Goal: Check status: Check status

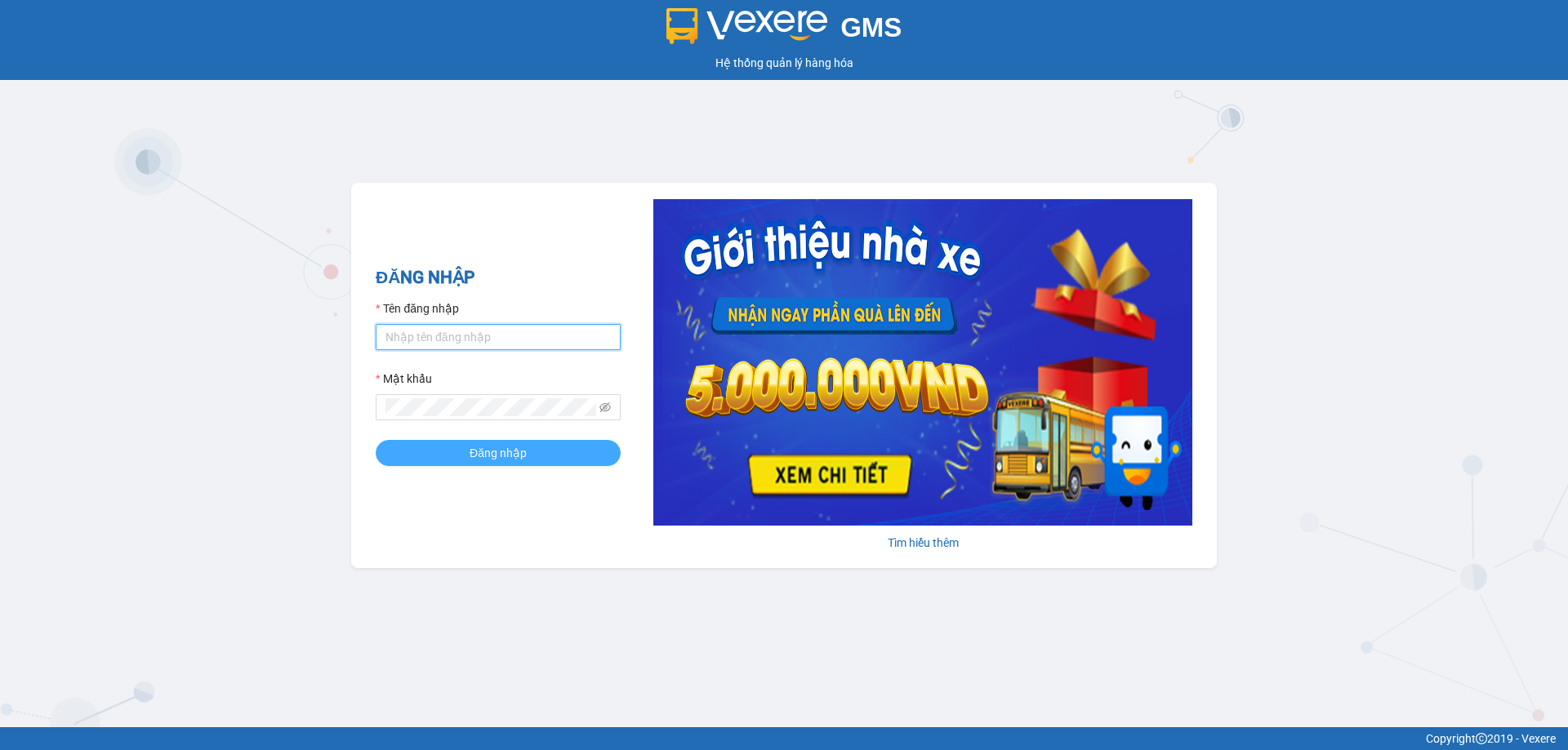
type input "muaalau.longhoan"
click at [569, 449] on button "Đăng nhập" at bounding box center [499, 453] width 245 height 26
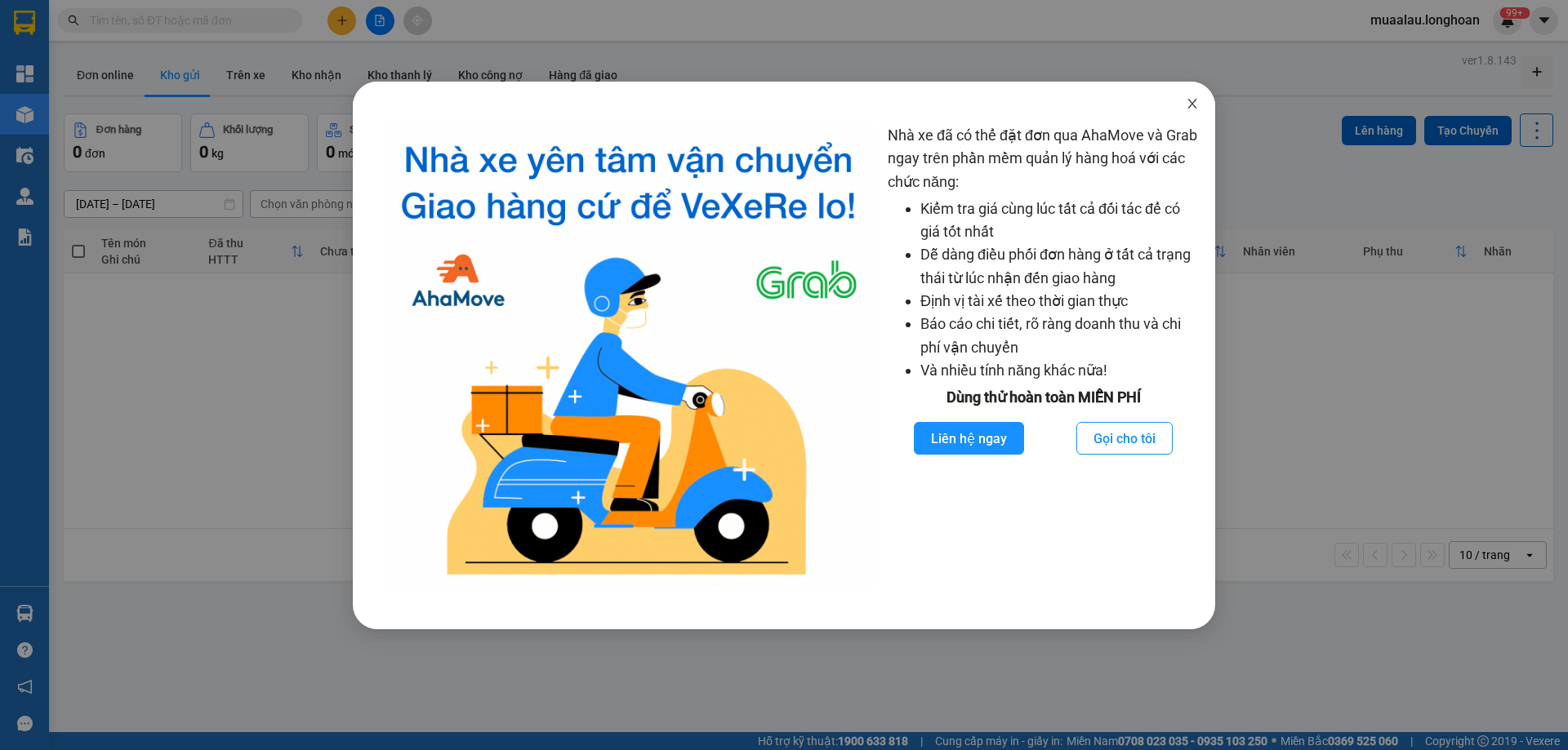
click at [1189, 108] on icon "close" at bounding box center [1192, 104] width 9 height 10
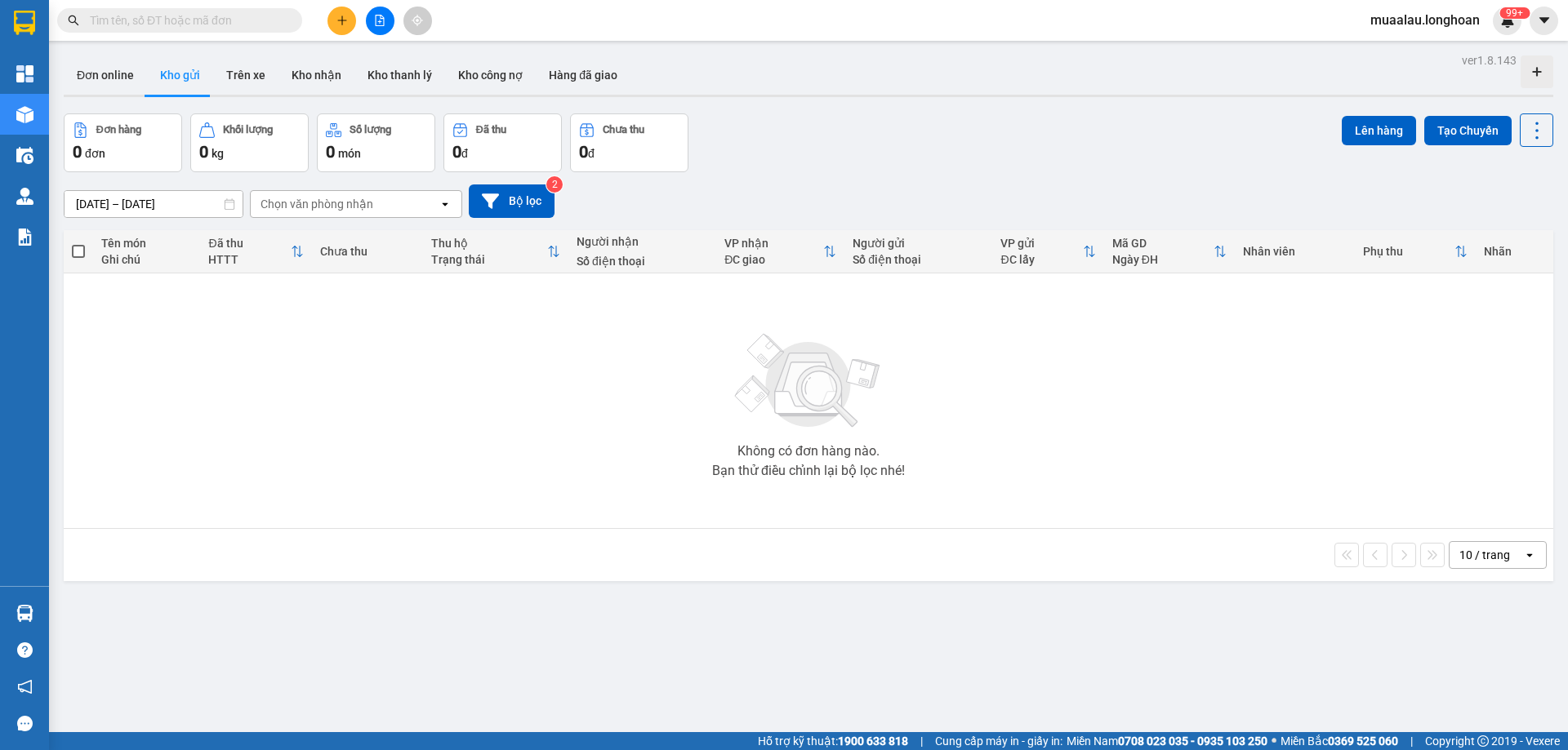
click at [194, 17] on input "text" at bounding box center [186, 21] width 193 height 18
paste input "KQ121308250045"
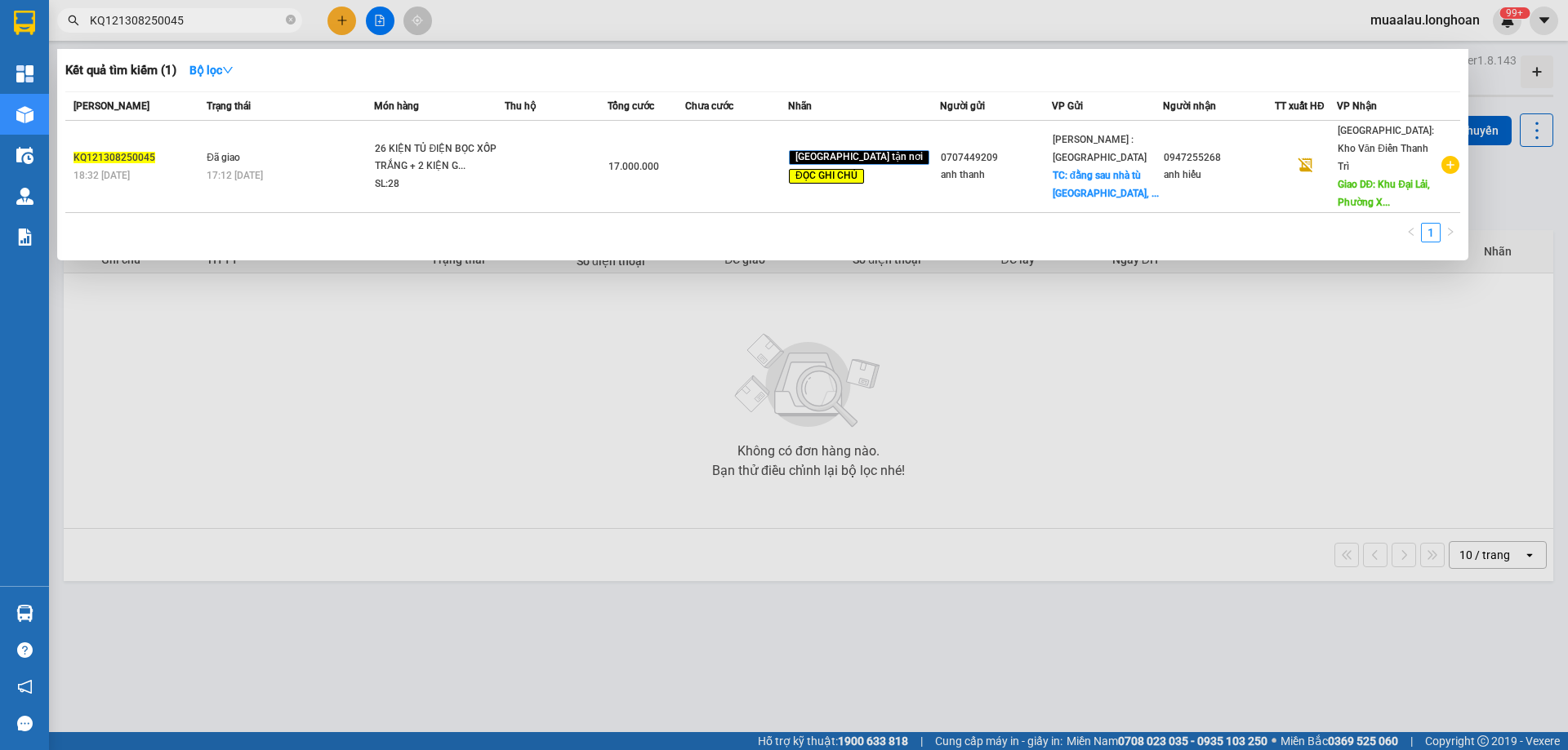
type input "KQ121308250045"
click at [619, 524] on div at bounding box center [784, 375] width 1568 height 750
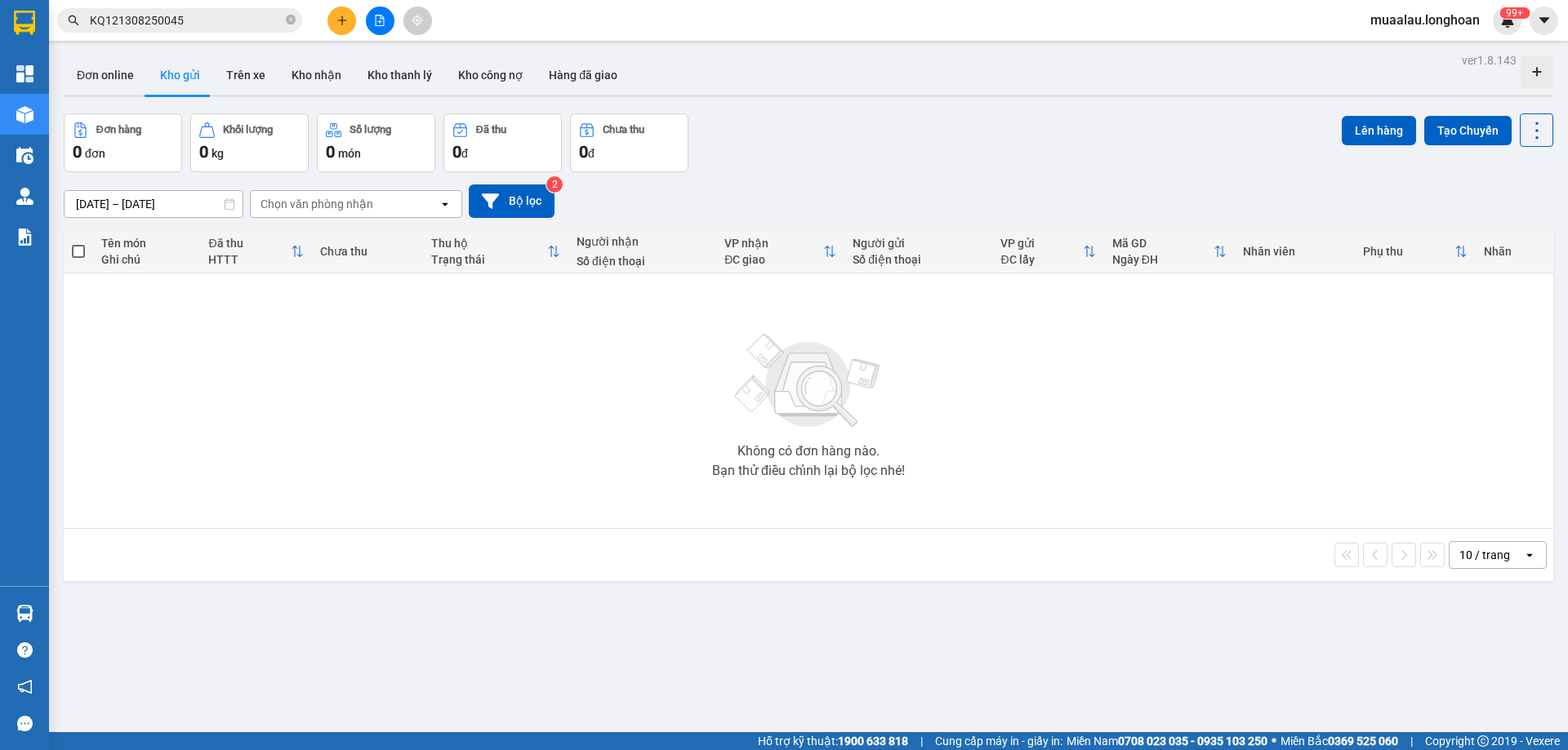
click at [210, 15] on input "KQ121308250045" at bounding box center [186, 21] width 193 height 18
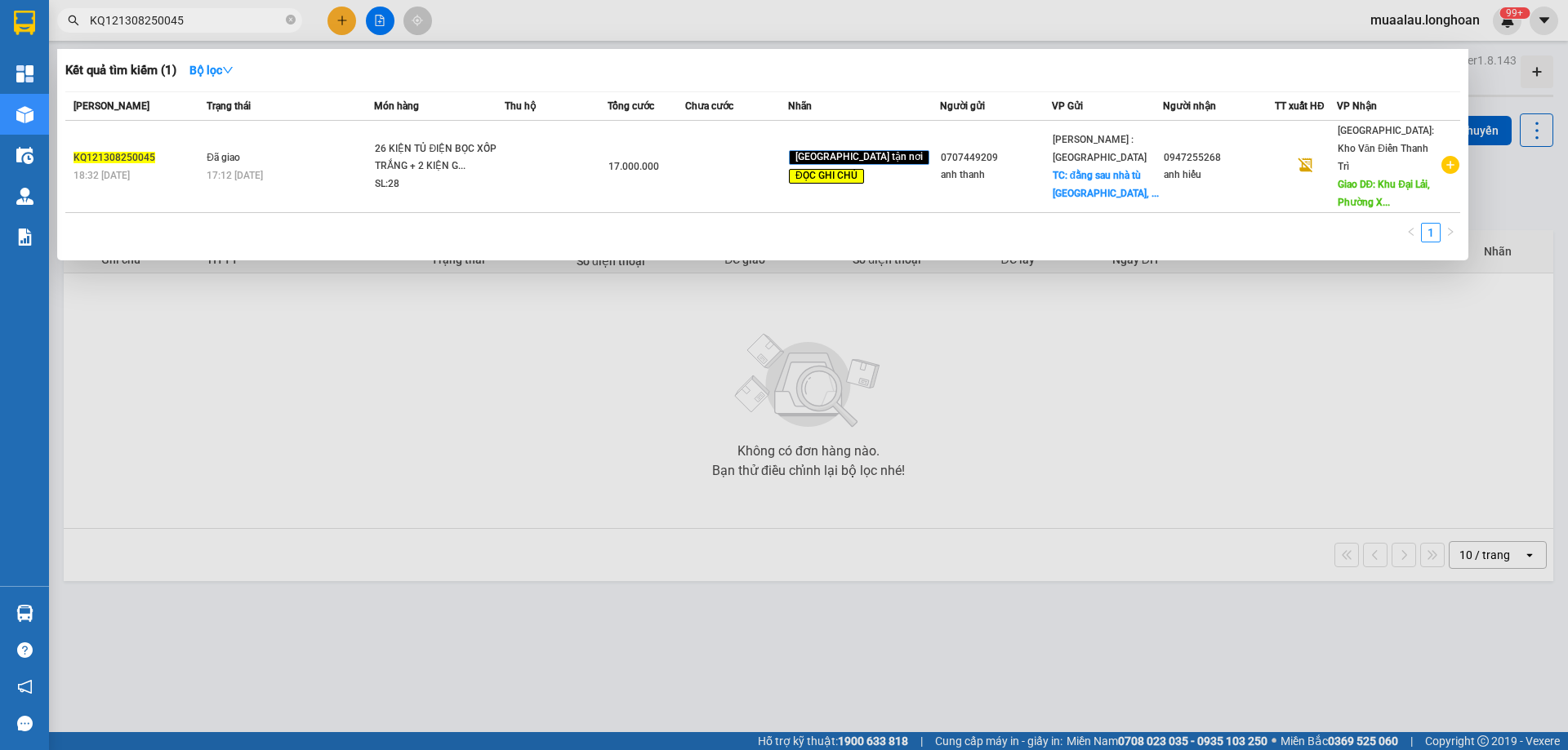
click at [199, 18] on input "KQ121308250045" at bounding box center [186, 21] width 193 height 18
